Goal: Information Seeking & Learning: Find specific fact

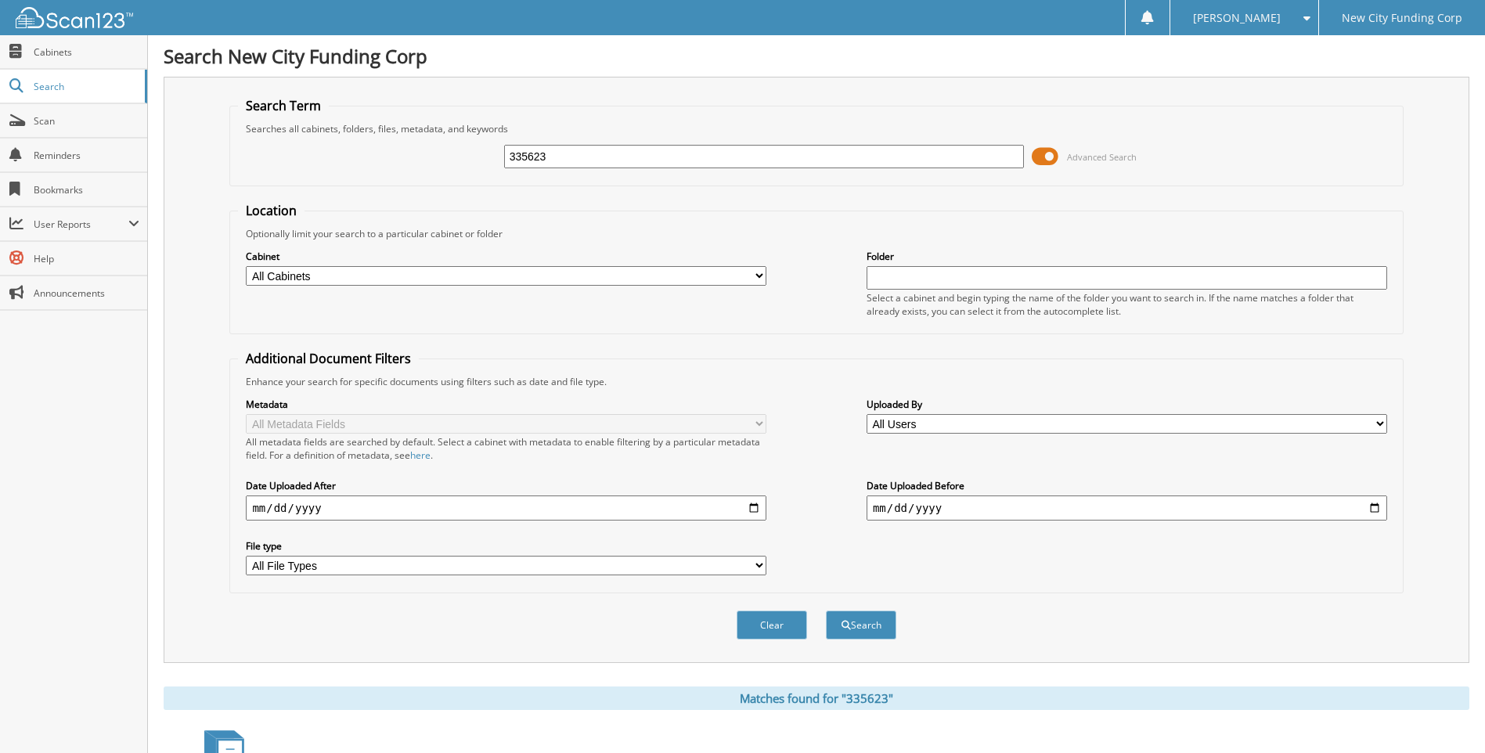
scroll to position [79, 0]
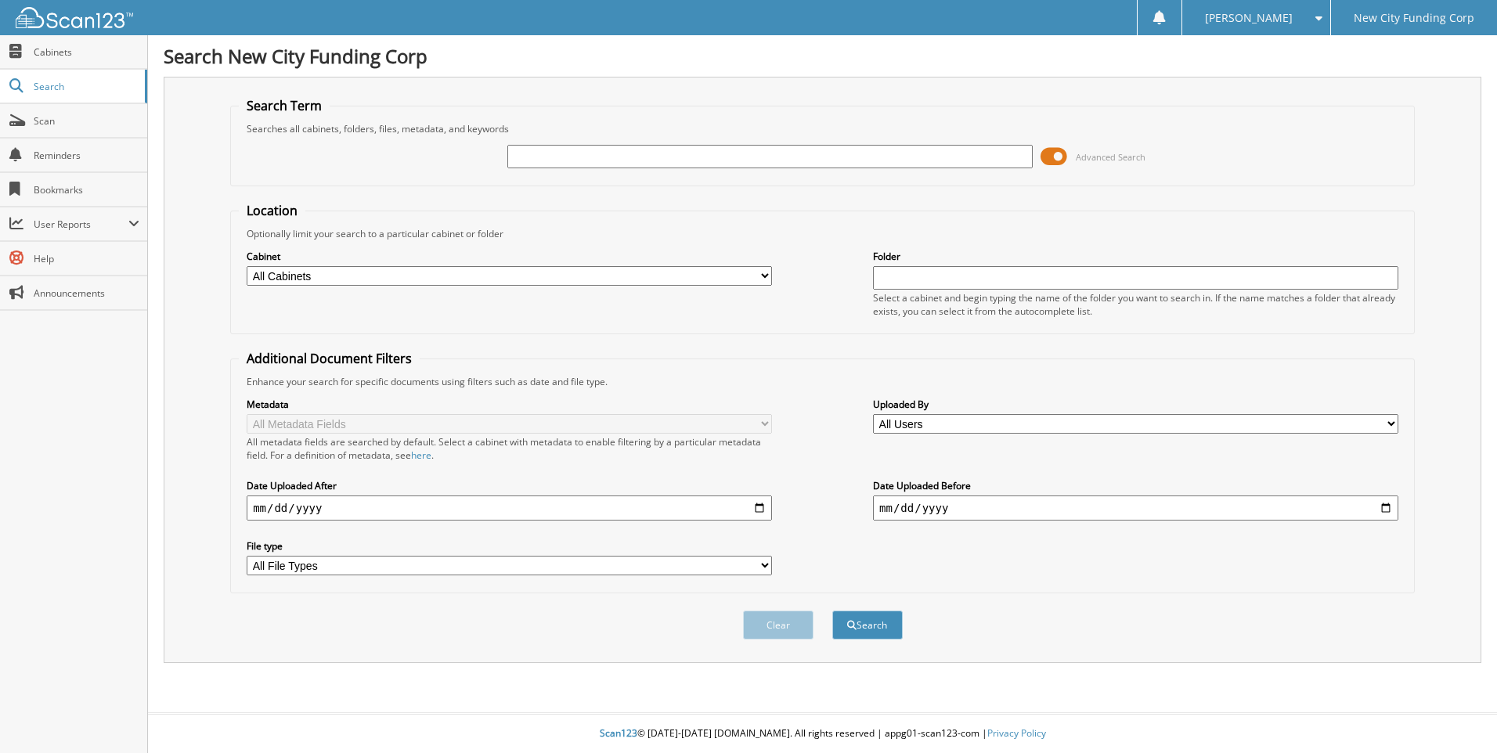
click at [543, 157] on input "text" at bounding box center [769, 156] width 525 height 23
type input "359191"
click at [832, 611] on button "Search" at bounding box center [867, 625] width 70 height 29
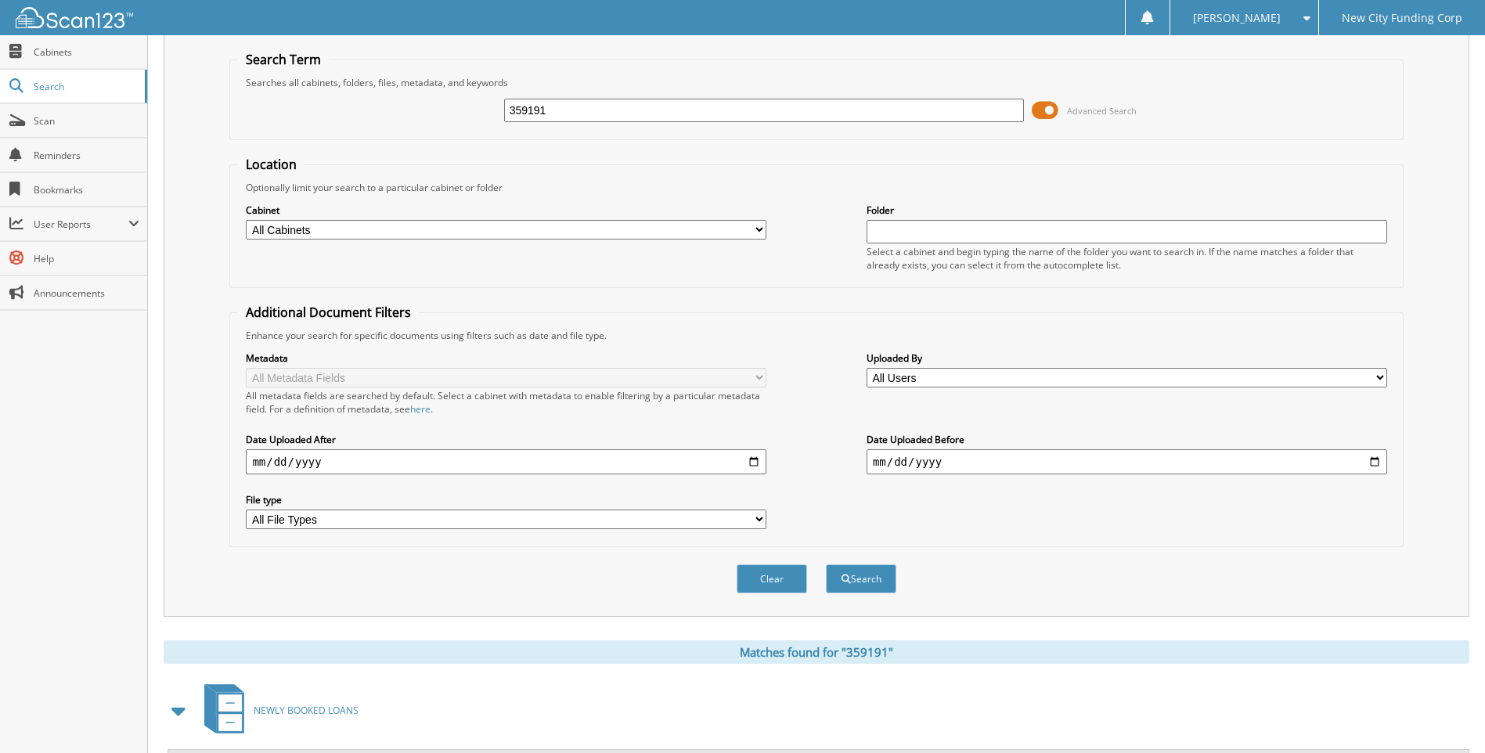
scroll to position [209, 0]
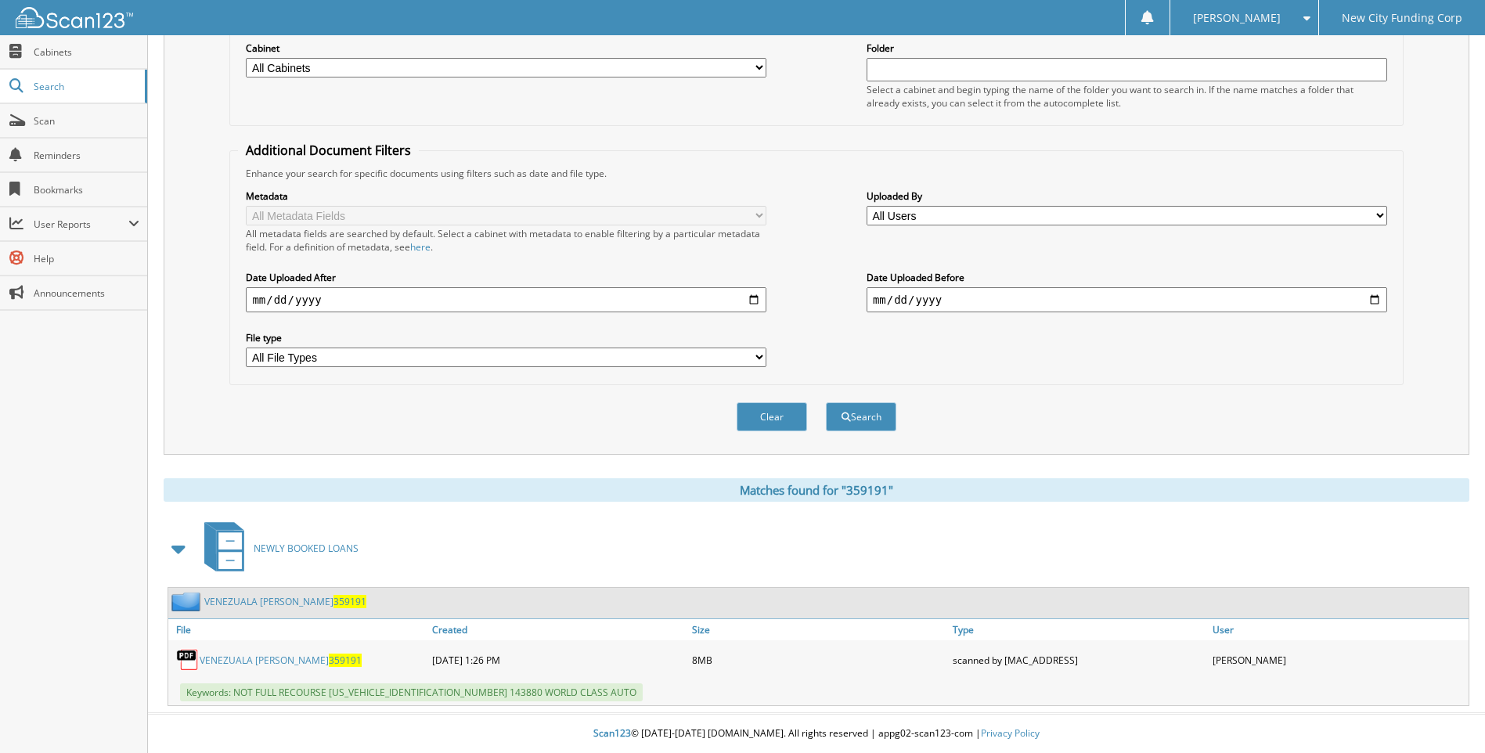
click at [264, 666] on link "VENEZUALA MOODY 359191" at bounding box center [281, 660] width 162 height 13
